Goal: Task Accomplishment & Management: Manage account settings

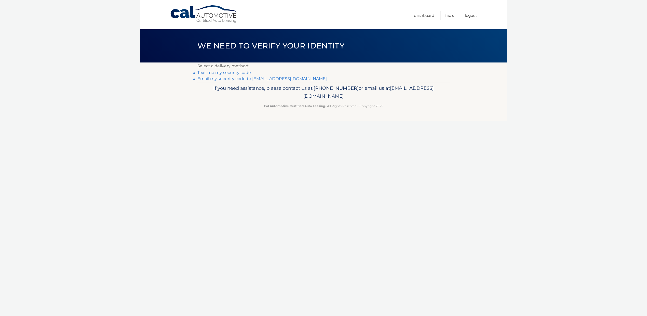
click at [239, 78] on link "**********" at bounding box center [262, 78] width 130 height 5
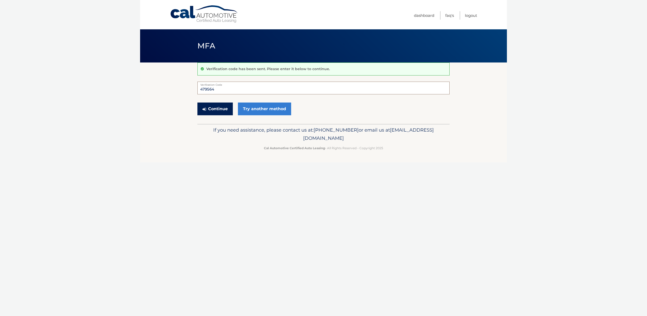
type input "479564"
click at [227, 107] on button "Continue" at bounding box center [214, 108] width 35 height 13
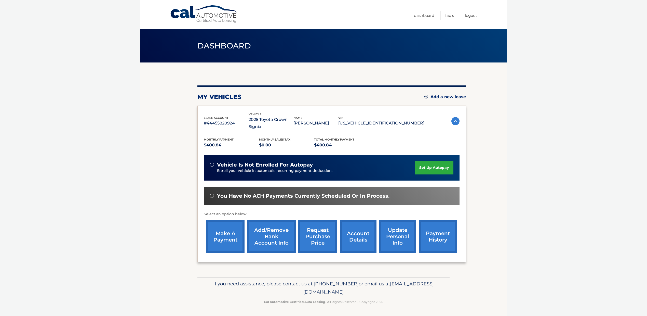
scroll to position [0, 0]
click at [226, 233] on link "make a payment" at bounding box center [225, 236] width 38 height 33
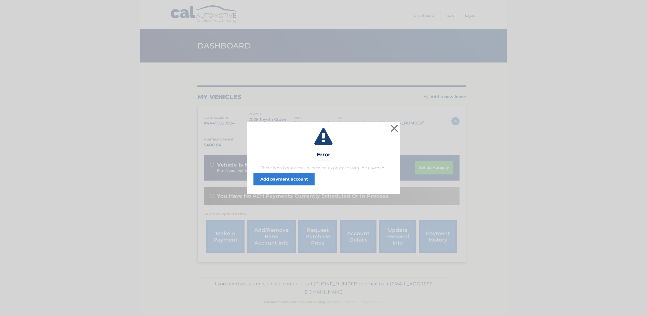
click at [394, 128] on button "×" at bounding box center [394, 128] width 10 height 10
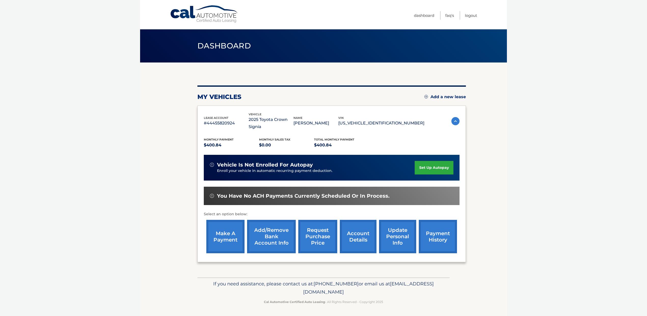
click at [230, 224] on link "make a payment" at bounding box center [225, 236] width 38 height 33
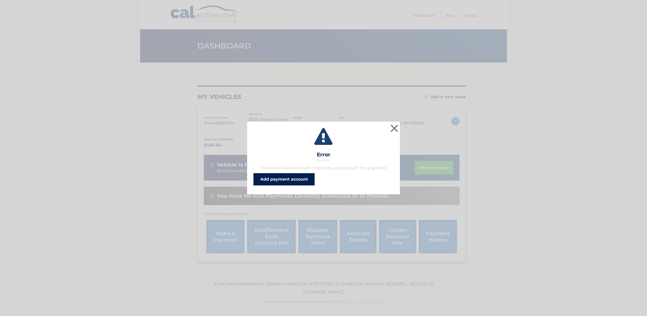
click at [307, 178] on link "Add payment account" at bounding box center [283, 179] width 61 height 12
click at [394, 129] on button "×" at bounding box center [394, 128] width 10 height 10
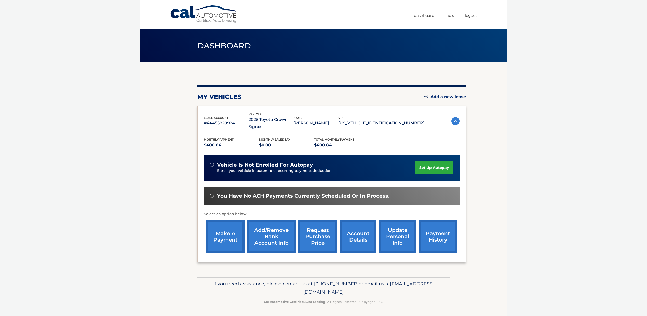
click at [442, 235] on link "payment history" at bounding box center [438, 236] width 38 height 33
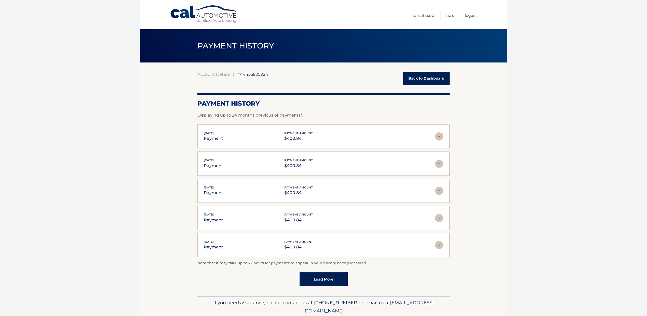
scroll to position [0, 0]
click at [423, 80] on link "Back to Dashboard" at bounding box center [426, 78] width 46 height 13
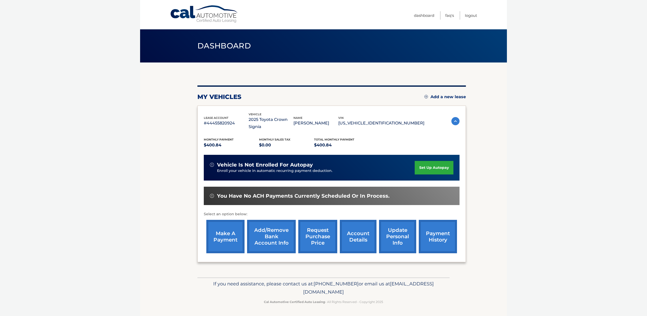
click at [456, 118] on img at bounding box center [455, 121] width 8 height 8
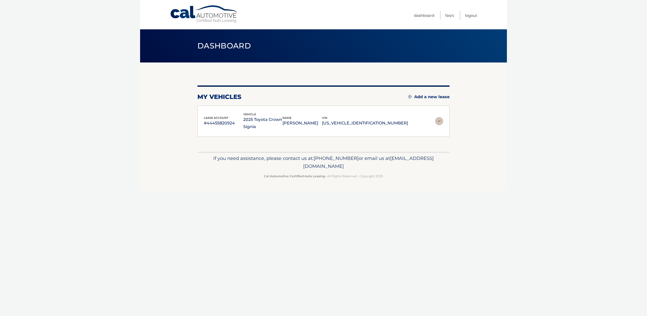
click at [439, 121] on img at bounding box center [439, 121] width 8 height 8
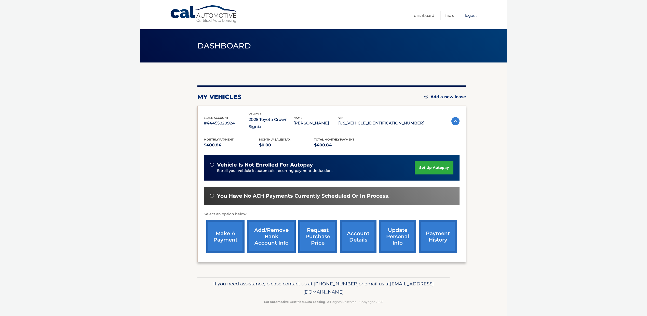
click at [472, 16] on link "Logout" at bounding box center [471, 15] width 12 height 8
